Goal: Find specific page/section: Find specific page/section

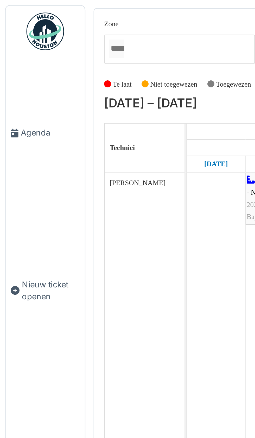
scroll to position [1311, 0]
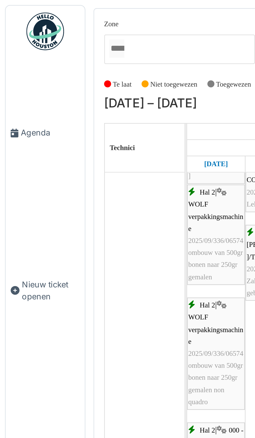
click at [17, 64] on link "Agenda" at bounding box center [18, 55] width 33 height 63
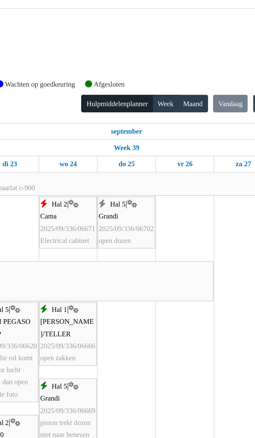
scroll to position [172, 0]
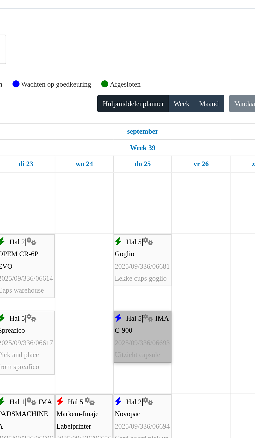
click at [163, 141] on link "Hal 5 | IMA C-900 2025/09/336/06693 Uitzicht capsule" at bounding box center [162, 140] width 24 height 22
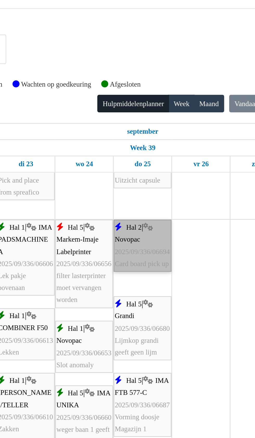
click at [163, 108] on link "Hal 2 | Novopac 2025/09/336/06694 Card board pick up" at bounding box center [162, 102] width 24 height 22
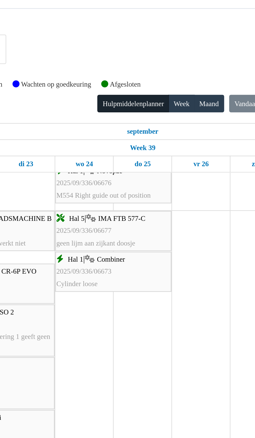
scroll to position [1001, 0]
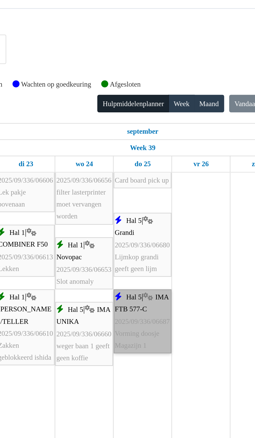
click at [161, 141] on link "Hal 5 | IMA FTB 577-C 2025/09/336/06687 Vorming doosje Magazijn 1" at bounding box center [162, 133] width 24 height 27
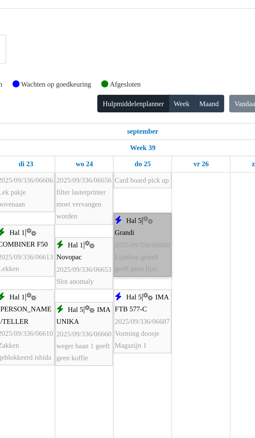
click at [161, 104] on link "Hal 5 | Grandi 2025/09/336/06680 Lijmkop grandi geeft geen lijm" at bounding box center [162, 101] width 24 height 27
